Goal: Find contact information: Obtain details needed to contact an individual or organization

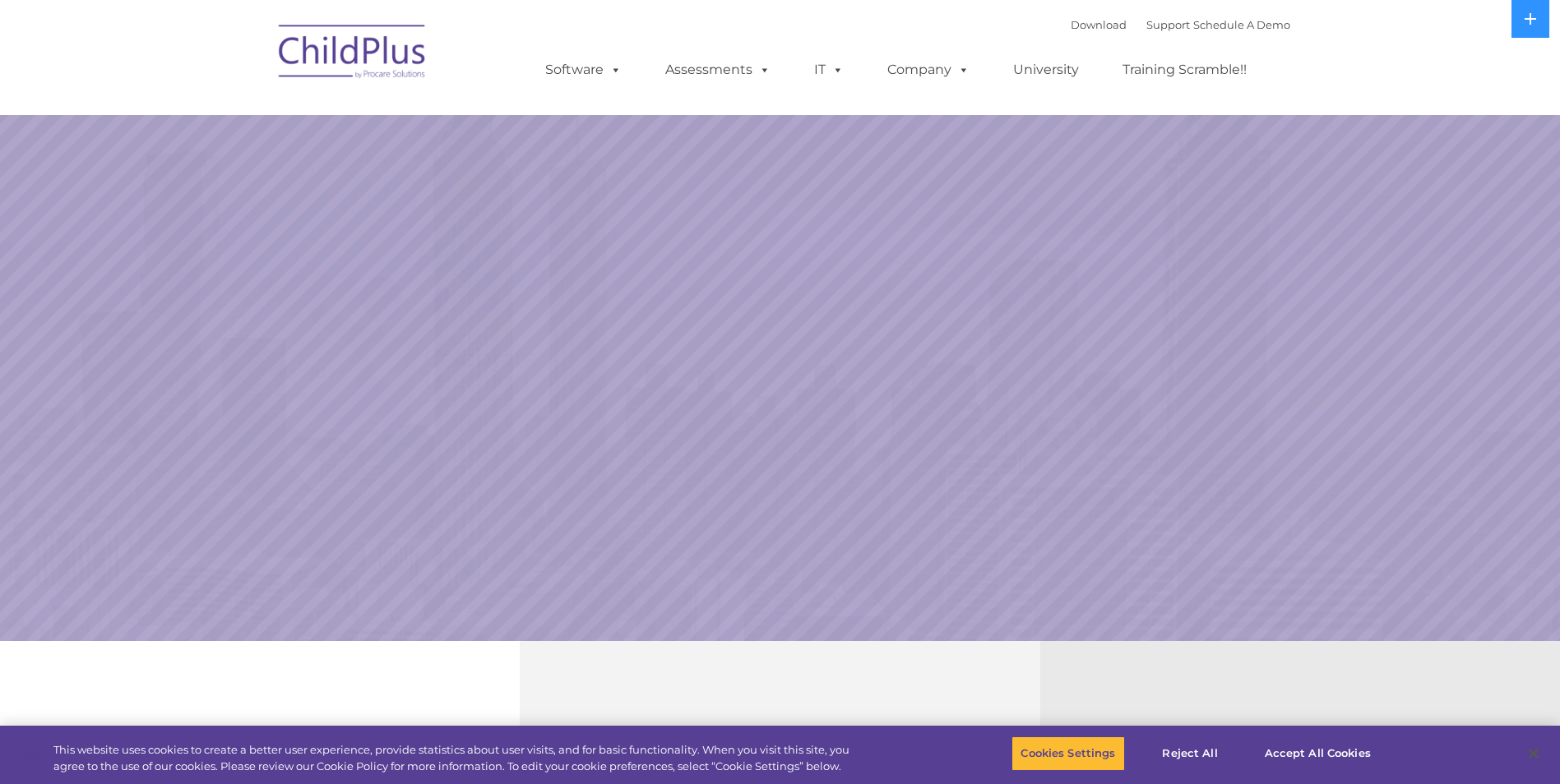
select select "MEDIUM"
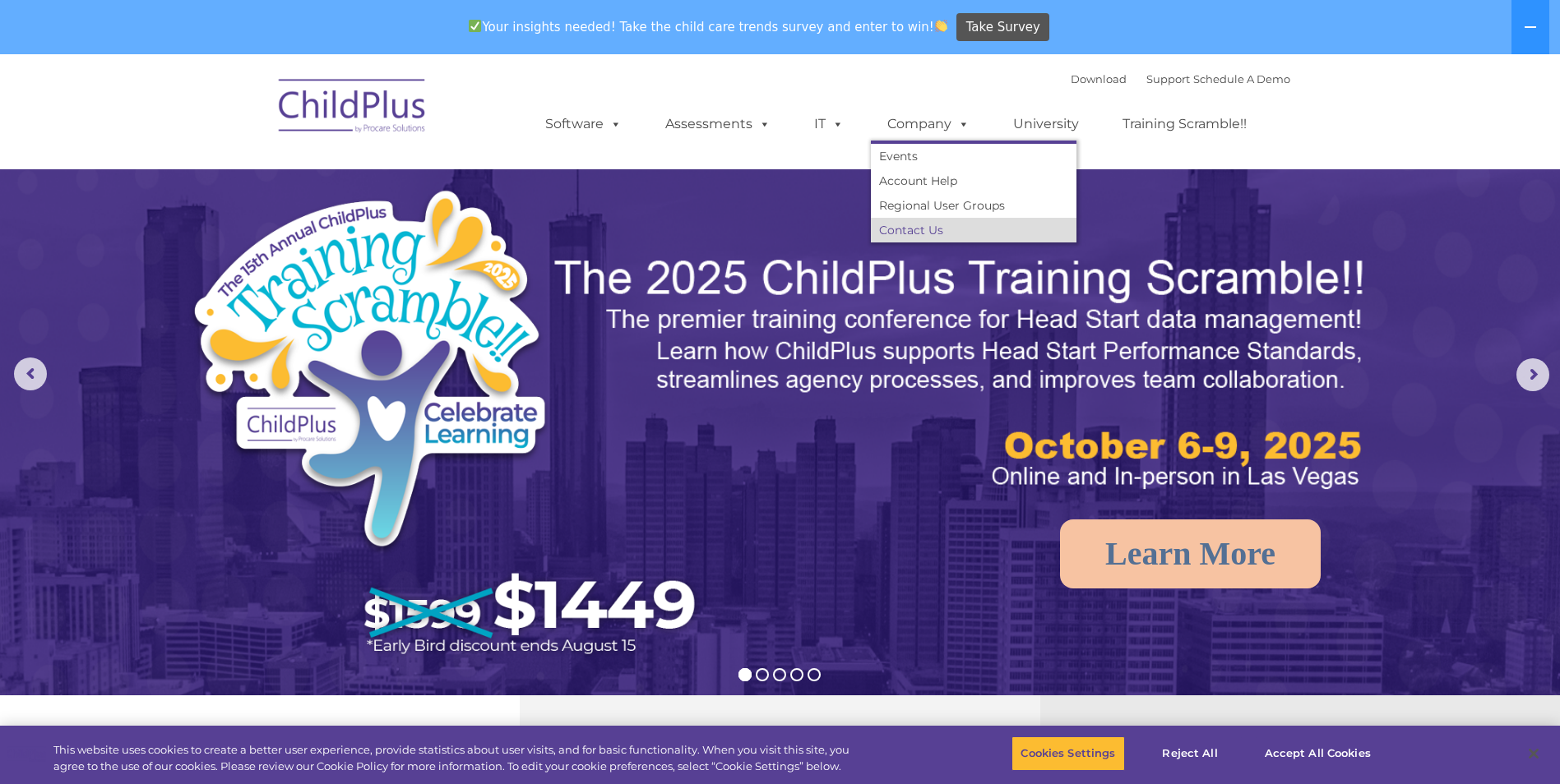
click at [923, 226] on link "Contact Us" at bounding box center [973, 231] width 206 height 25
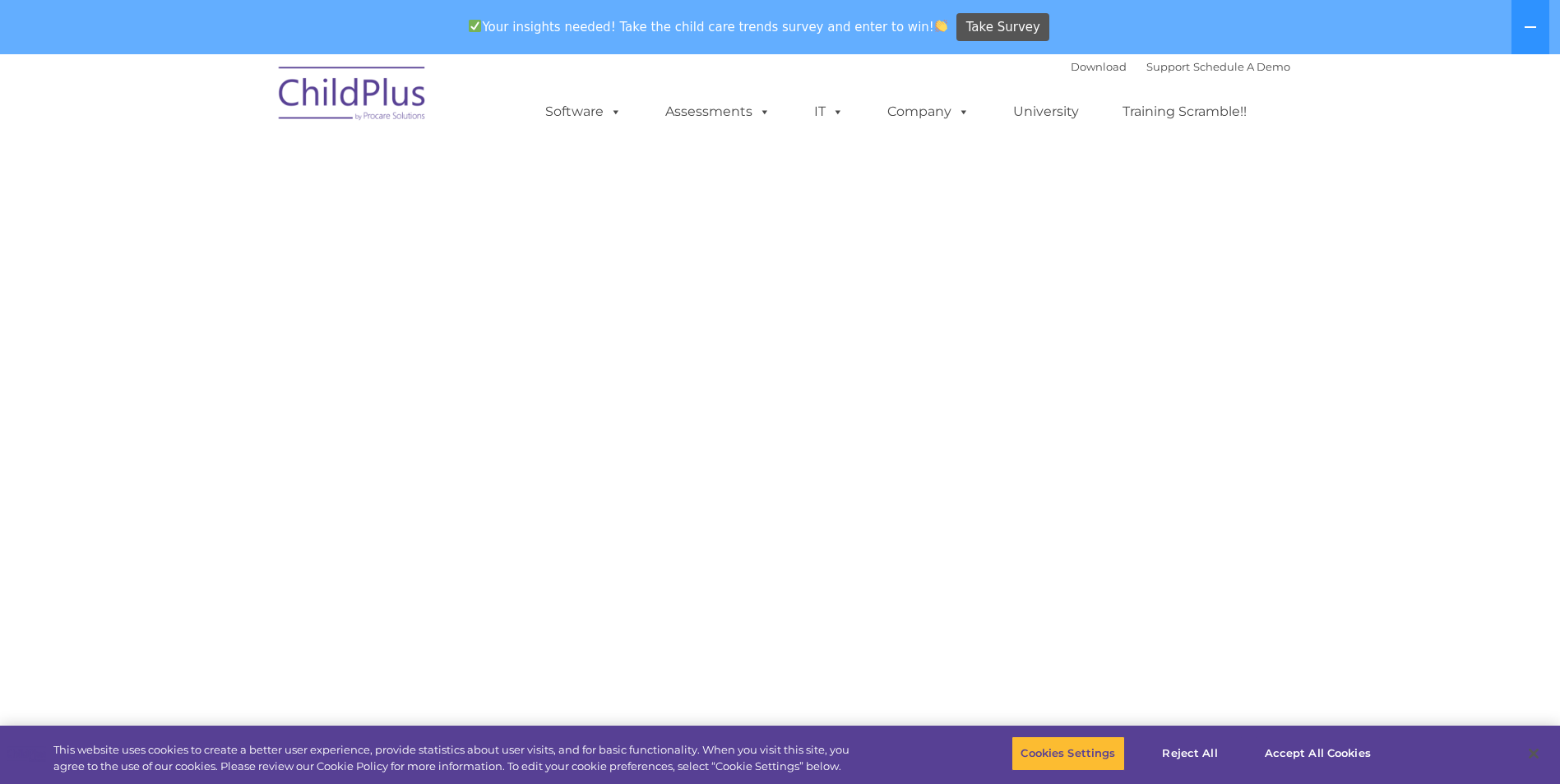
select select "MEDIUM"
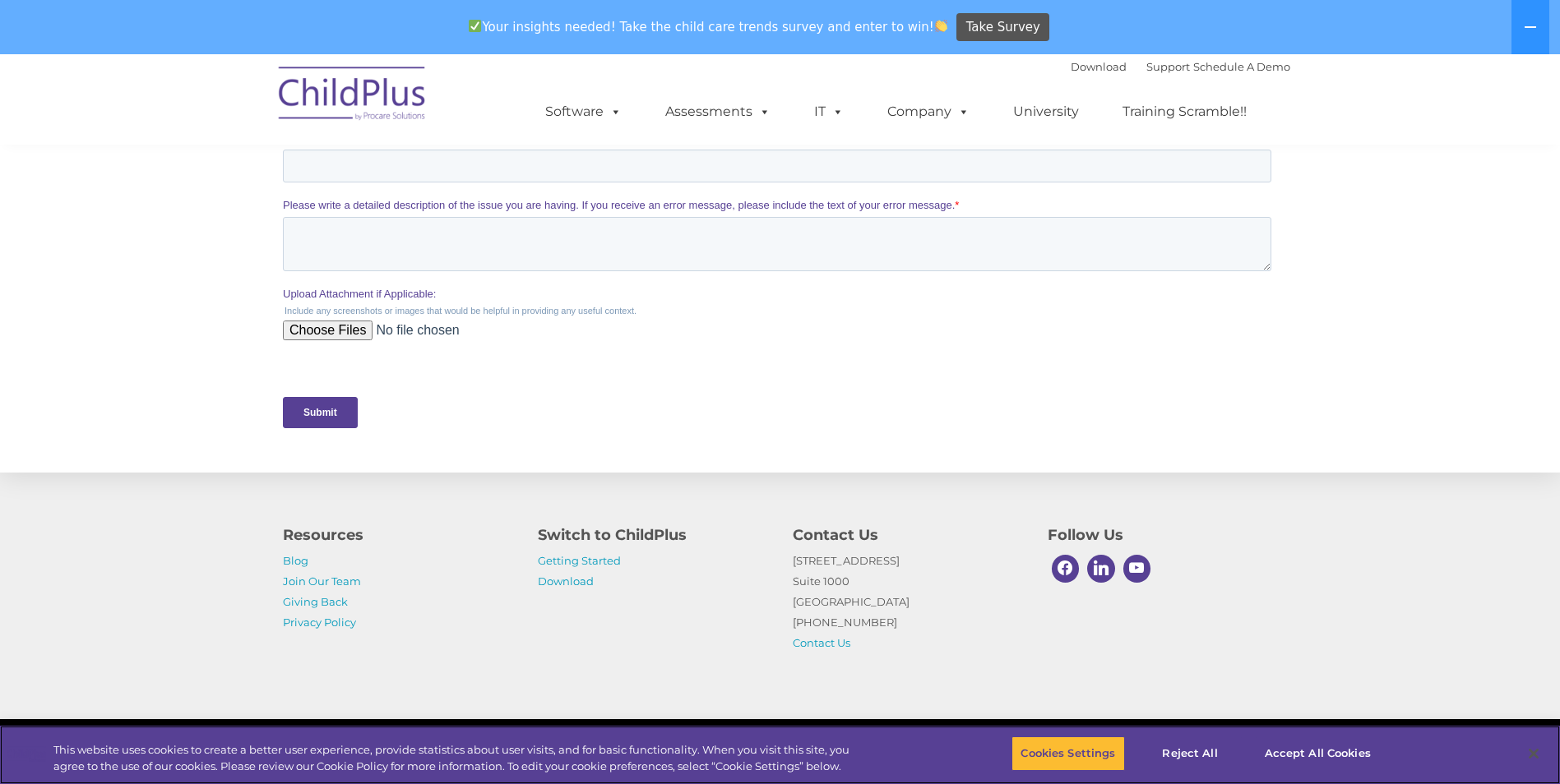
scroll to position [658, 0]
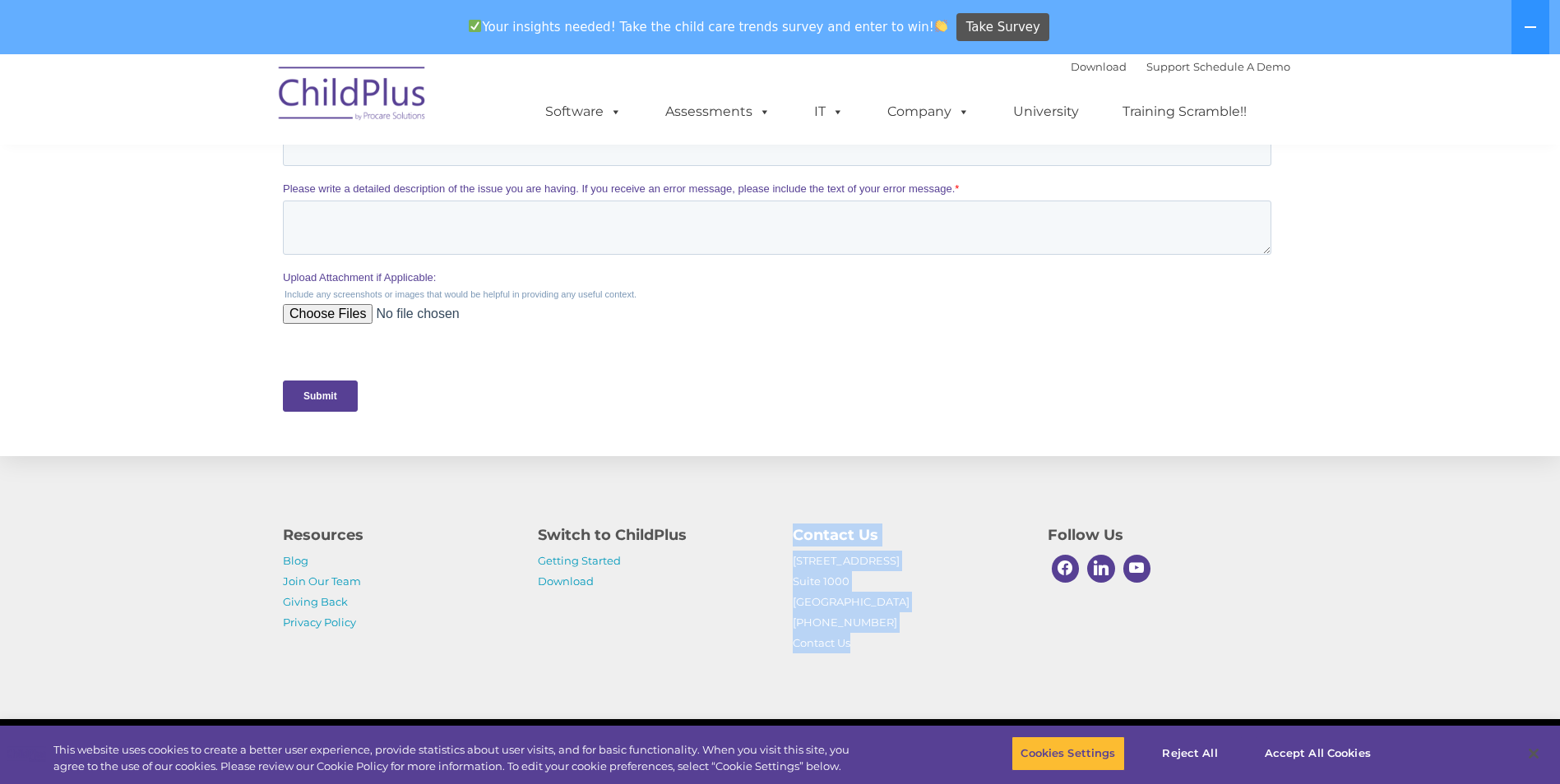
drag, startPoint x: 937, startPoint y: 604, endPoint x: 913, endPoint y: 634, distance: 38.4
click at [913, 634] on div "Contact Us 1040 Crown Pointe Pkwy Suite 1000 Atlanta, GA 30338 (800) 888-6674 C…" at bounding box center [908, 584] width 255 height 138
drag, startPoint x: 913, startPoint y: 634, endPoint x: 836, endPoint y: 557, distance: 108.9
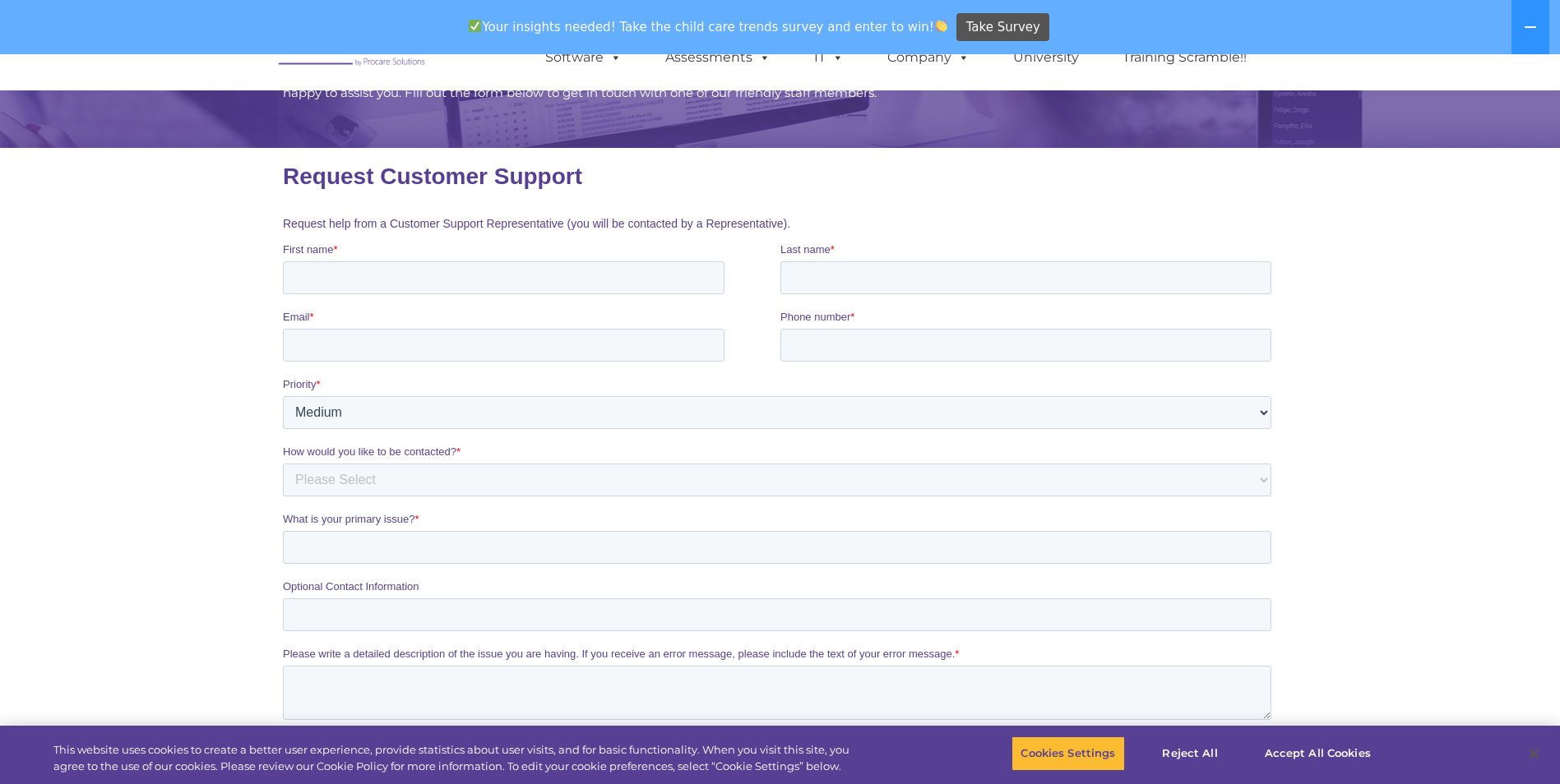
scroll to position [0, 0]
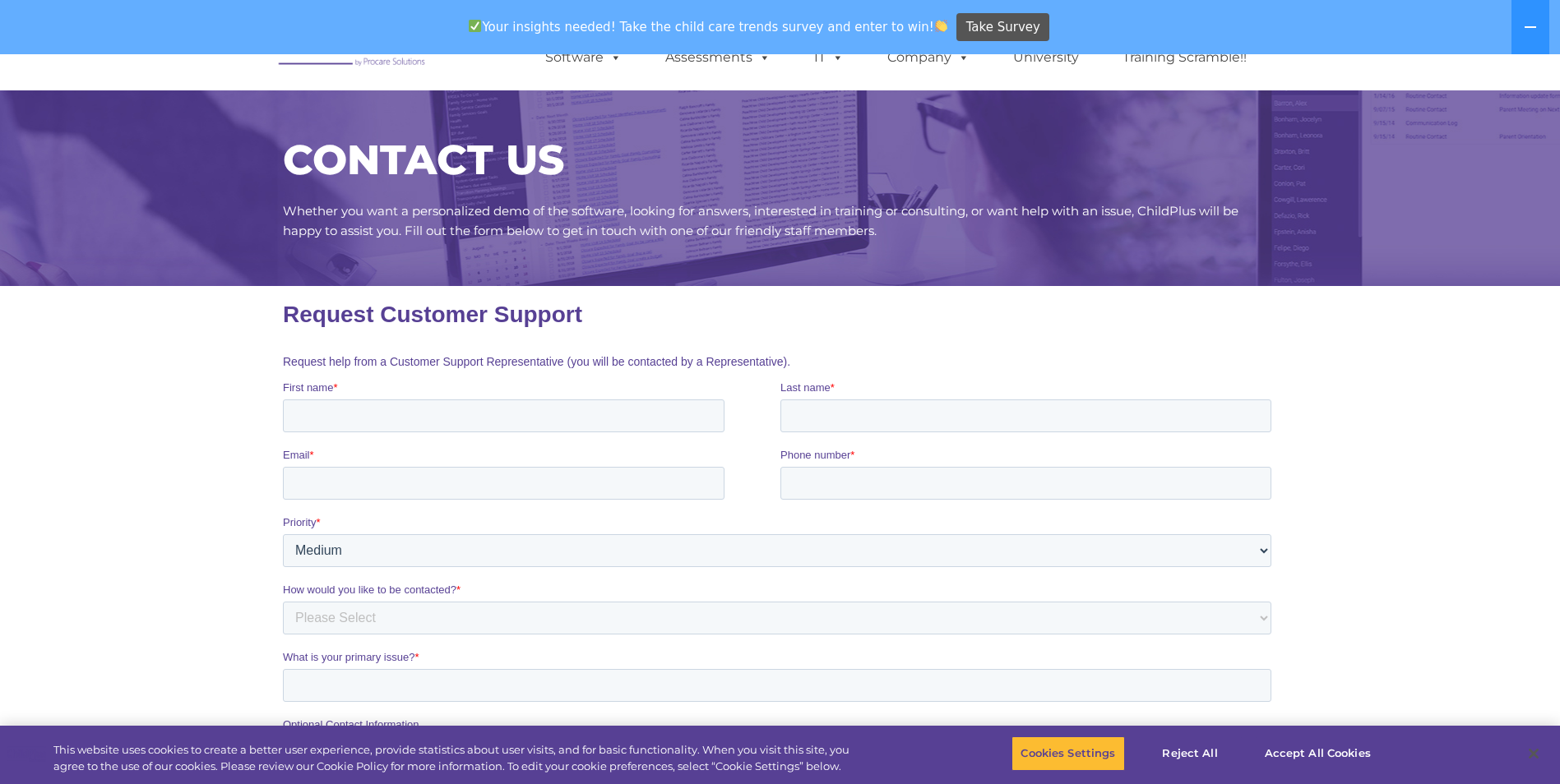
click at [1425, 379] on section "CONTACT US Whether you want a personalized demo of the software, looking for an…" at bounding box center [780, 529] width 1560 height 1059
